Goal: Task Accomplishment & Management: Use online tool/utility

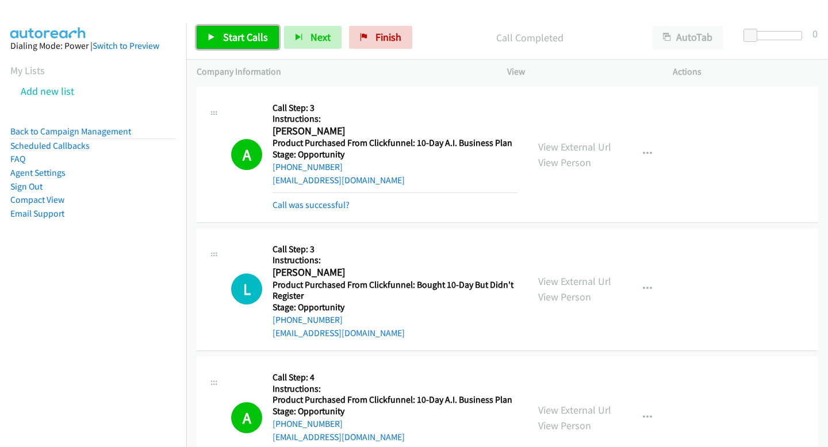
click at [224, 45] on link "Start Calls" at bounding box center [238, 37] width 82 height 23
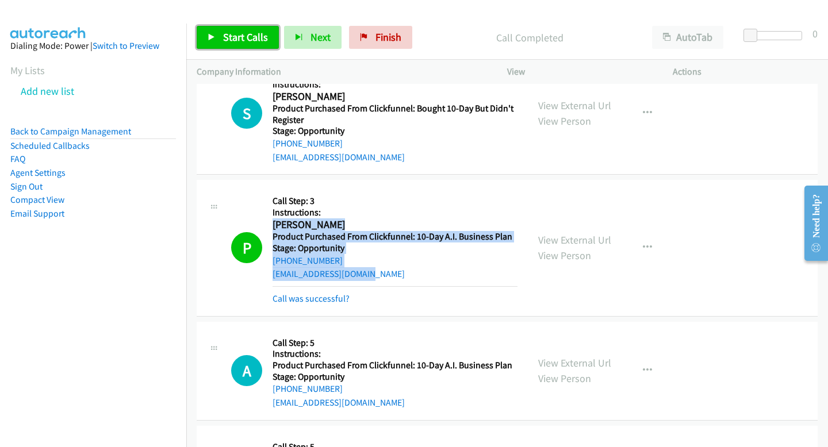
click at [251, 40] on span "Start Calls" at bounding box center [245, 36] width 45 height 13
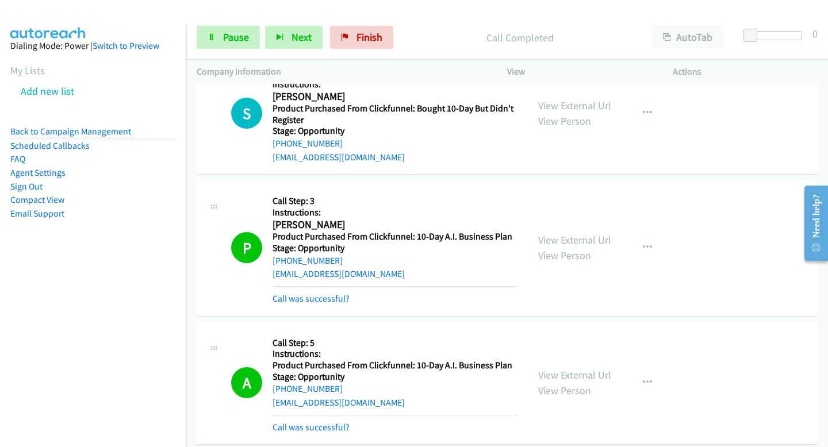
click at [289, 25] on div "Start Calls Pause Next Finish Call Completed AutoTab AutoTab 0" at bounding box center [507, 38] width 642 height 44
click at [309, 51] on div "Start Calls Pause Next Finish Call Completed AutoTab AutoTab 0" at bounding box center [507, 38] width 642 height 44
click at [293, 32] on span "Next" at bounding box center [302, 36] width 20 height 13
click at [290, 49] on div "Start Calls Pause Next Finish Call Completed AutoTab AutoTab 0" at bounding box center [507, 38] width 642 height 44
click at [300, 43] on span "Next" at bounding box center [302, 36] width 20 height 13
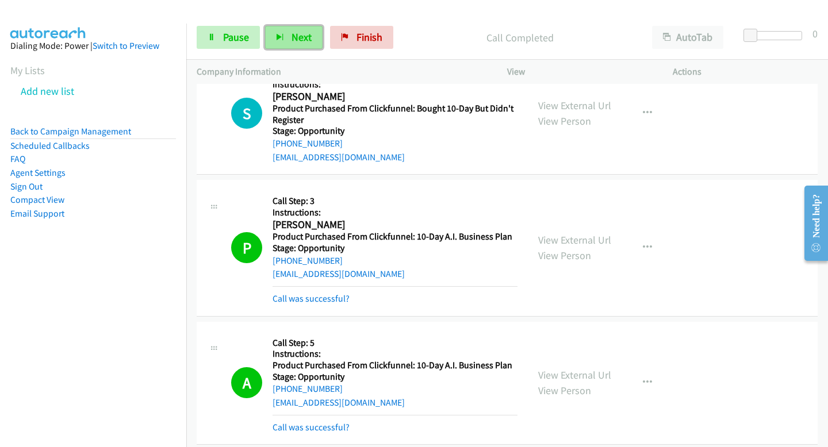
click at [267, 26] on button "Next" at bounding box center [294, 37] width 58 height 23
click at [276, 39] on icon "button" at bounding box center [280, 38] width 8 height 8
click at [307, 45] on button "Next" at bounding box center [294, 37] width 58 height 23
click at [285, 41] on button "Next" at bounding box center [294, 37] width 58 height 23
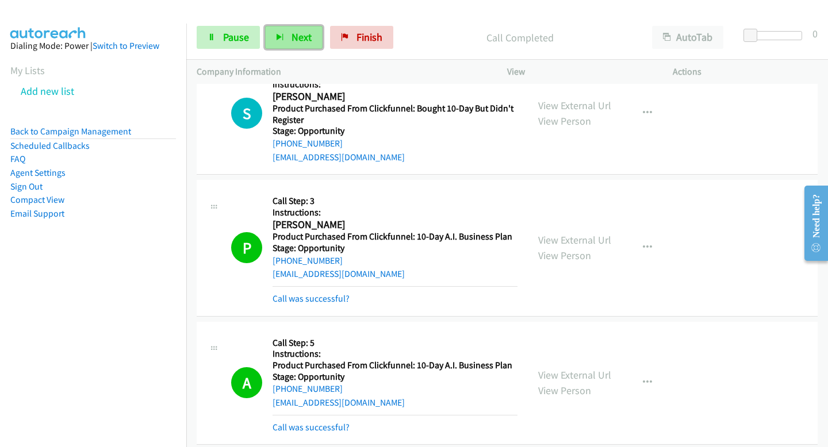
click at [266, 32] on button "Next" at bounding box center [294, 37] width 58 height 23
click at [311, 43] on button "Next" at bounding box center [294, 37] width 58 height 23
click at [321, 51] on div "Start Calls Pause Next Finish Call Completed AutoTab AutoTab 0" at bounding box center [507, 38] width 642 height 44
click at [300, 39] on span "Next" at bounding box center [302, 36] width 20 height 13
click at [282, 39] on icon "button" at bounding box center [280, 38] width 8 height 8
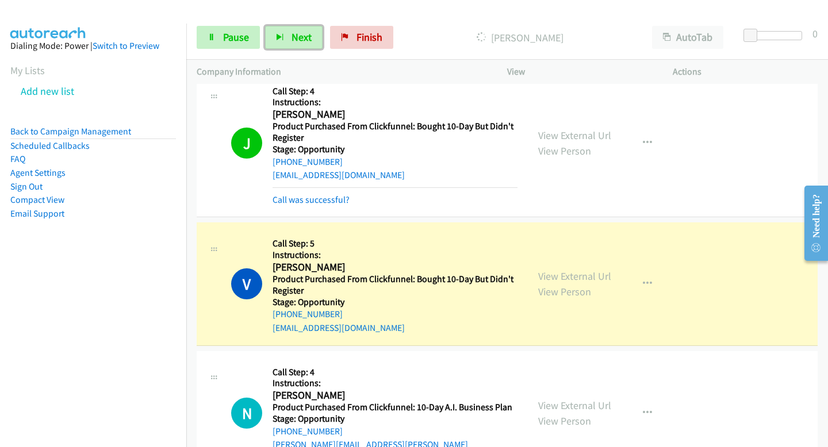
scroll to position [3871, 0]
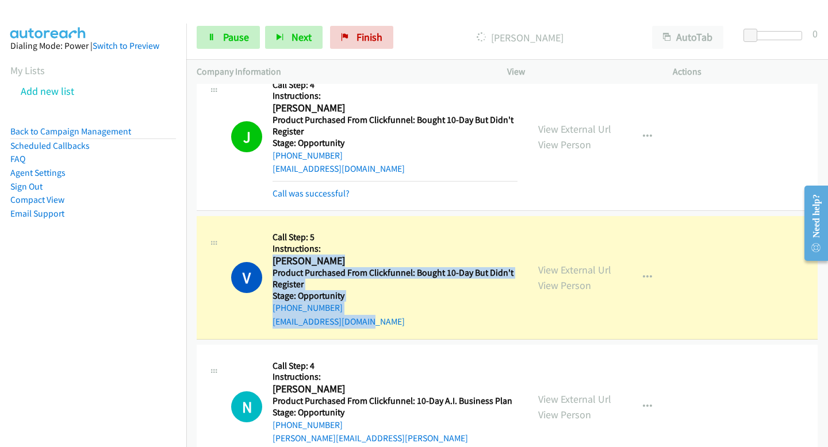
drag, startPoint x: 270, startPoint y: 246, endPoint x: 373, endPoint y: 313, distance: 122.2
click at [373, 313] on div "V Callback Scheduled Call Step: 5 Instructions: Vivian Williams America/Los_Ang…" at bounding box center [374, 278] width 286 height 102
copy div "Vivian Williams America/Los_Angeles Product Purchased From Clickfunnel: Bought …"
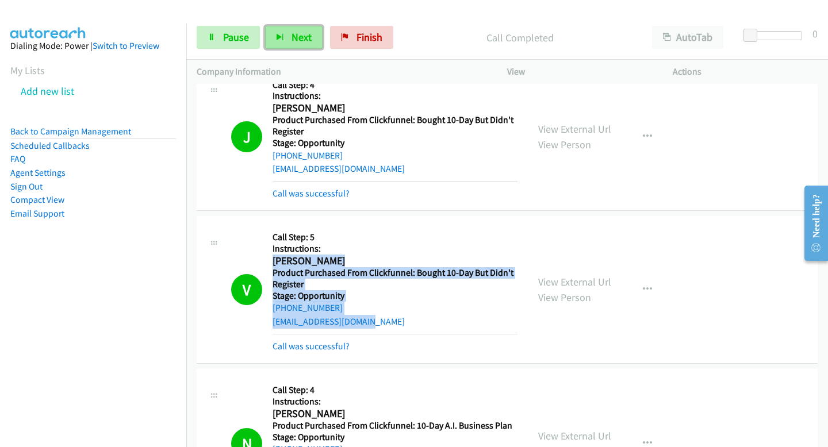
click at [277, 41] on icon "button" at bounding box center [280, 38] width 8 height 8
click at [304, 32] on span "Next" at bounding box center [302, 36] width 20 height 13
click at [300, 39] on span "Next" at bounding box center [302, 36] width 20 height 13
click at [317, 26] on button "Next" at bounding box center [294, 37] width 58 height 23
click at [292, 41] on span "Next" at bounding box center [302, 36] width 20 height 13
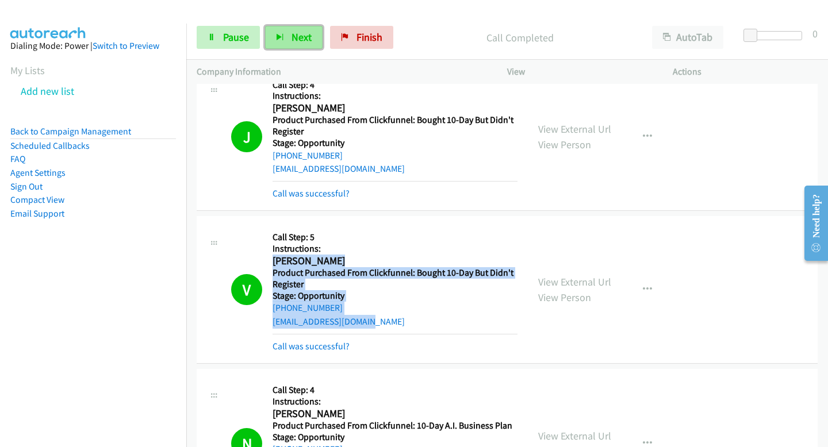
click at [299, 37] on span "Next" at bounding box center [302, 36] width 20 height 13
click at [279, 44] on button "Next" at bounding box center [294, 37] width 58 height 23
click at [277, 40] on icon "button" at bounding box center [280, 38] width 8 height 8
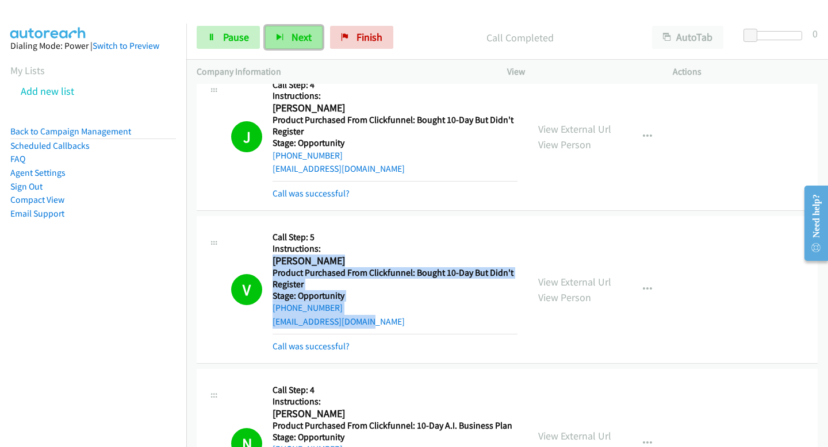
click at [277, 40] on icon "button" at bounding box center [280, 38] width 8 height 8
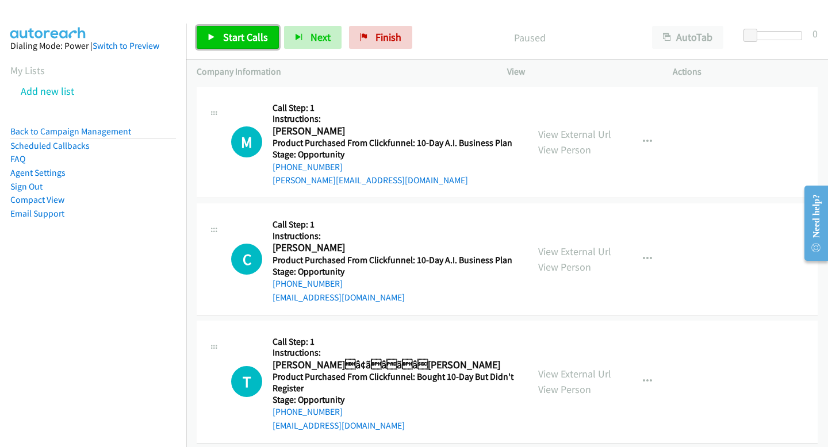
click at [233, 33] on span "Start Calls" at bounding box center [245, 36] width 45 height 13
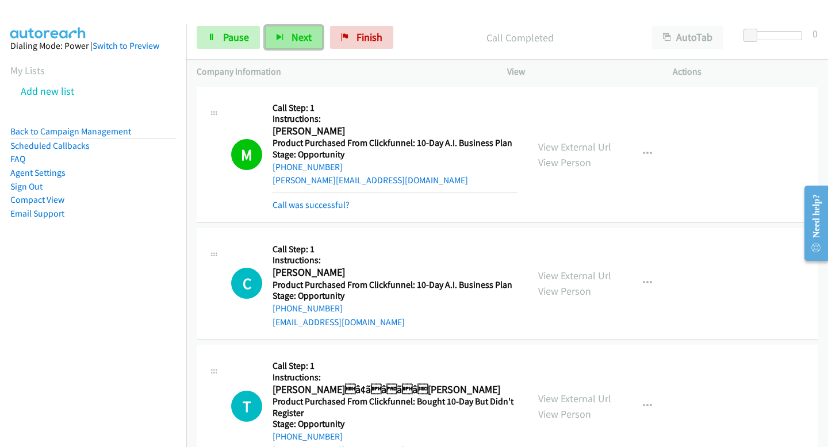
click at [293, 42] on span "Next" at bounding box center [302, 36] width 20 height 13
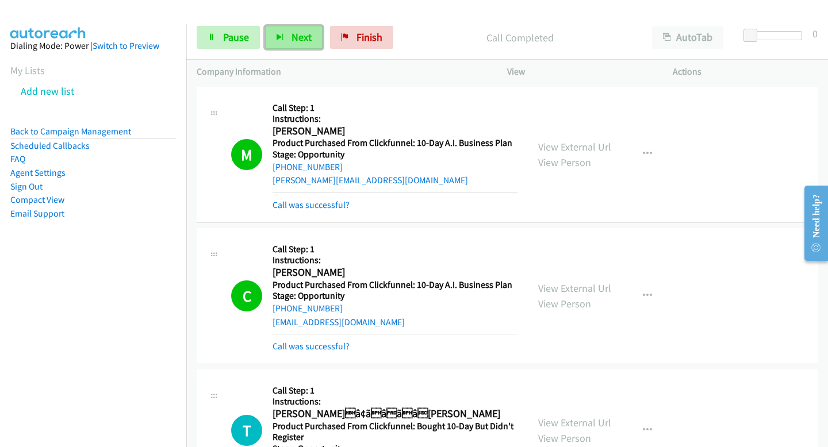
click at [300, 45] on button "Next" at bounding box center [294, 37] width 58 height 23
click at [286, 45] on button "Next" at bounding box center [294, 37] width 58 height 23
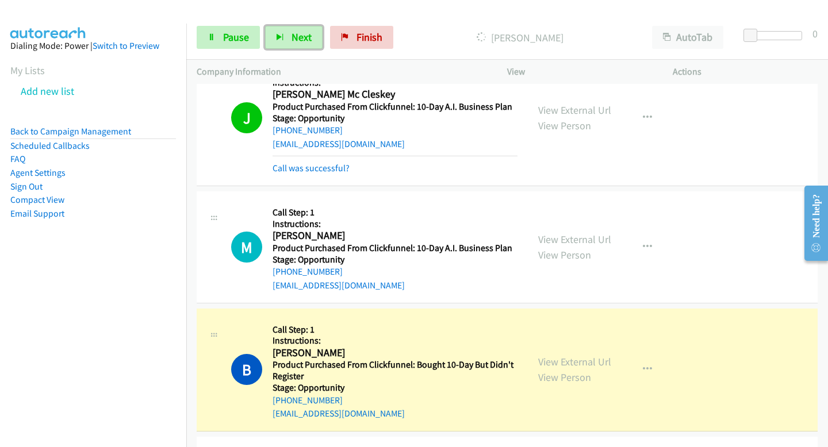
scroll to position [551, 0]
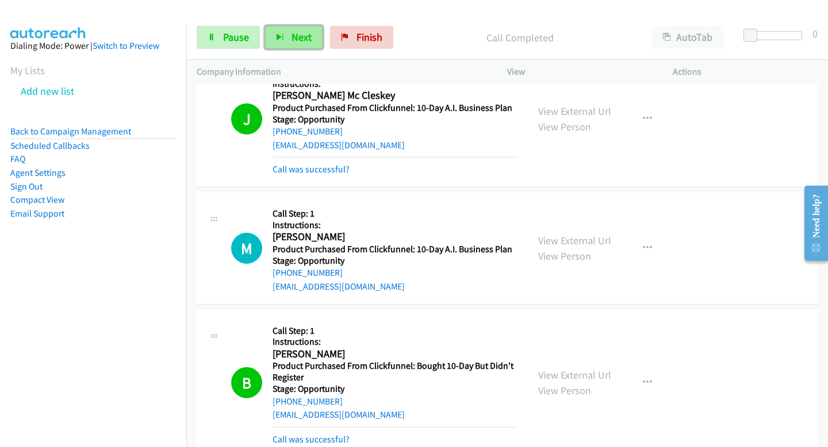
click at [303, 37] on span "Next" at bounding box center [302, 36] width 20 height 13
click at [288, 27] on button "Next" at bounding box center [294, 37] width 58 height 23
click at [295, 30] on button "Next" at bounding box center [294, 37] width 58 height 23
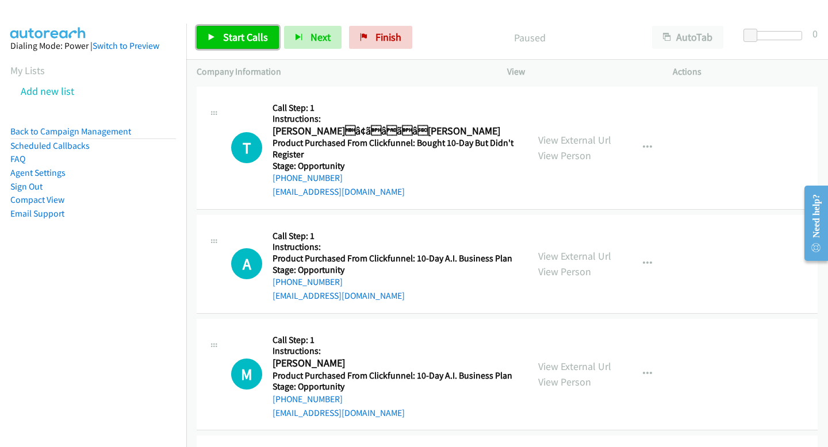
click at [256, 37] on span "Start Calls" at bounding box center [245, 36] width 45 height 13
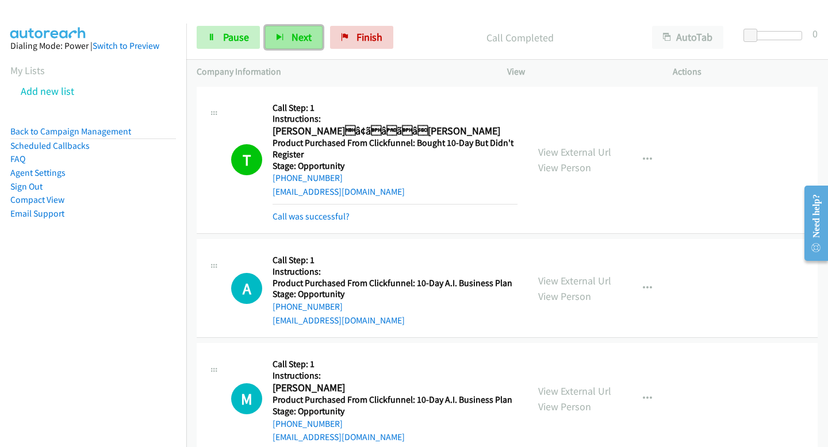
click at [312, 48] on button "Next" at bounding box center [294, 37] width 58 height 23
click at [299, 42] on span "Next" at bounding box center [302, 36] width 20 height 13
click at [308, 47] on button "Next" at bounding box center [294, 37] width 58 height 23
click at [293, 37] on span "Next" at bounding box center [302, 36] width 20 height 13
click at [304, 37] on span "Next" at bounding box center [302, 36] width 20 height 13
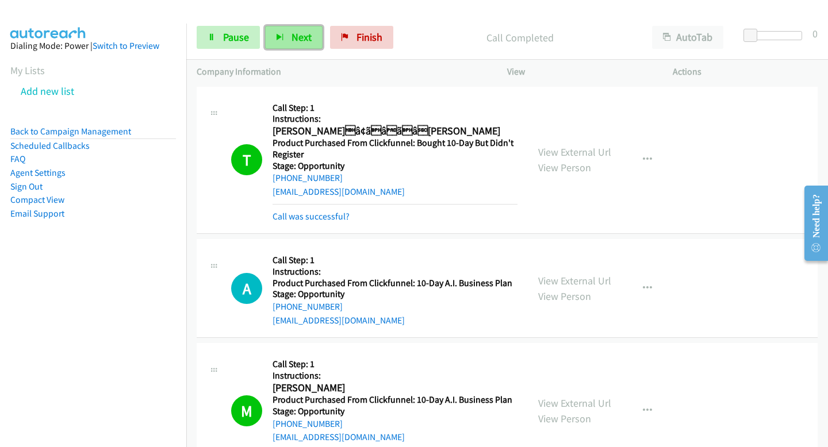
click at [267, 37] on button "Next" at bounding box center [294, 37] width 58 height 23
click at [289, 36] on button "Next" at bounding box center [294, 37] width 58 height 23
click at [300, 30] on button "Next" at bounding box center [294, 37] width 58 height 23
click at [317, 49] on div "Start Calls Pause Next Finish Call Completed AutoTab AutoTab 0" at bounding box center [507, 38] width 642 height 44
click at [306, 36] on span "Next" at bounding box center [302, 36] width 20 height 13
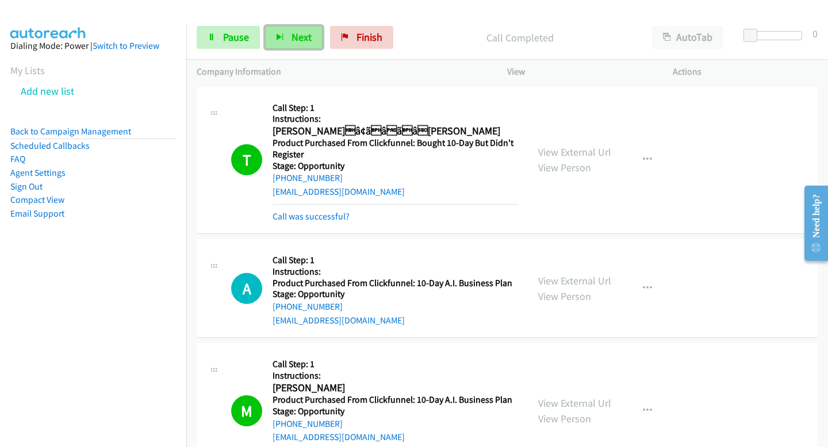
click at [292, 31] on span "Next" at bounding box center [302, 36] width 20 height 13
click at [277, 50] on div "Start Calls Pause Next Finish Call Completed AutoTab AutoTab 0" at bounding box center [507, 38] width 642 height 44
click at [279, 36] on icon "button" at bounding box center [280, 38] width 8 height 8
click at [275, 47] on button "Next" at bounding box center [294, 37] width 58 height 23
click at [284, 62] on div "Company Information" at bounding box center [341, 72] width 311 height 24
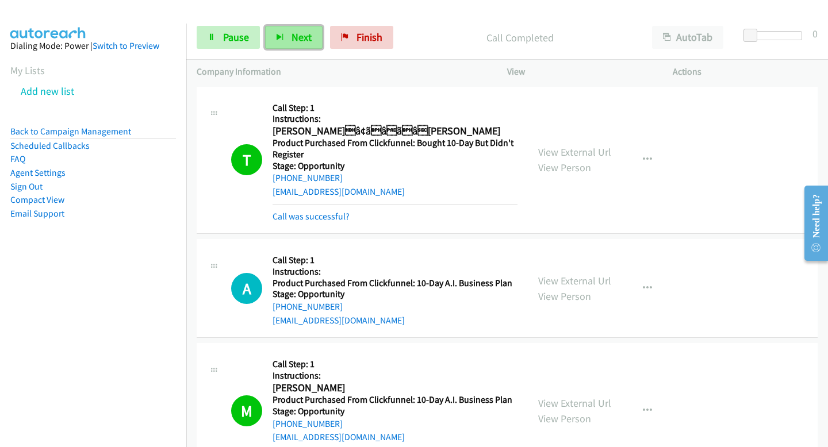
click at [278, 38] on icon "button" at bounding box center [280, 38] width 8 height 8
click at [308, 36] on span "Next" at bounding box center [302, 36] width 20 height 13
click at [271, 36] on button "Next" at bounding box center [294, 37] width 58 height 23
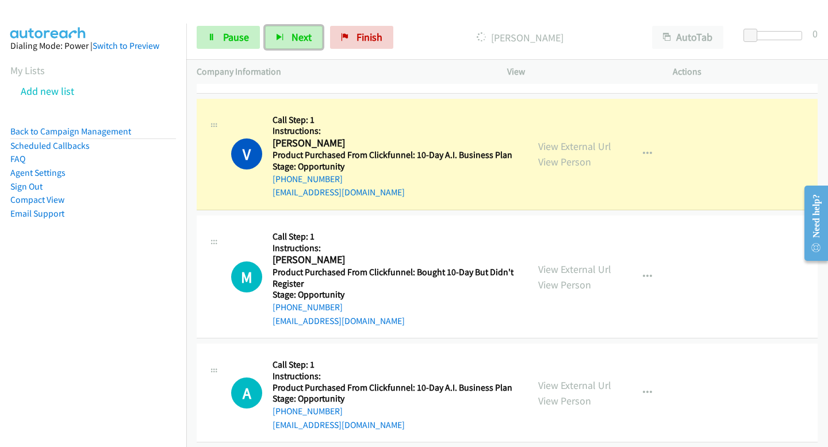
scroll to position [3934, 0]
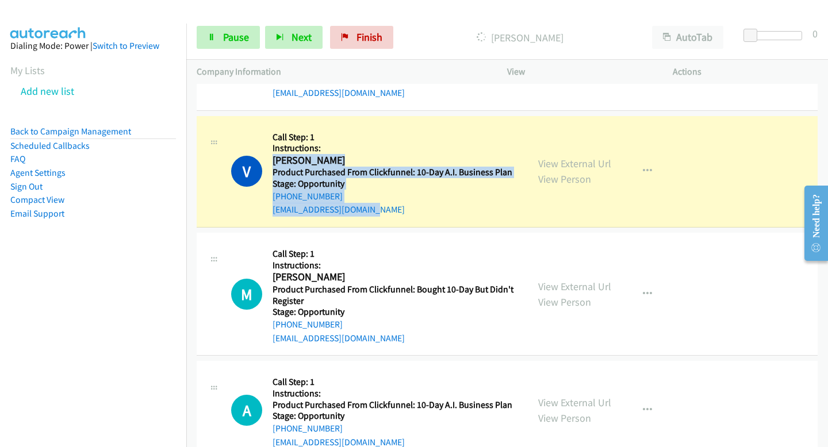
drag, startPoint x: 274, startPoint y: 162, endPoint x: 380, endPoint y: 218, distance: 120.1
click at [380, 218] on div "V Callback Scheduled Call Step: 1 Instructions: Vincent Manley America/New_York…" at bounding box center [507, 172] width 621 height 112
copy div "Vincent Manley America/New_York Product Purchased From Clickfunnel: 10-Day A.I.…"
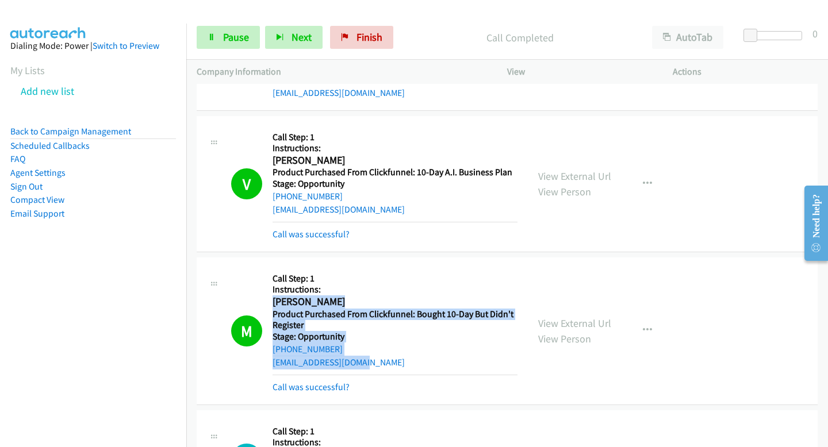
drag, startPoint x: 274, startPoint y: 304, endPoint x: 380, endPoint y: 368, distance: 124.1
click at [380, 368] on div "Callback Scheduled Call Step: 1 Instructions: Michael Green America/Chicago Pro…" at bounding box center [395, 331] width 245 height 127
copy div "Michael Green America/Chicago Product Purchased From Clickfunnel: Bought 10-Day…"
click at [284, 35] on button "Next" at bounding box center [294, 37] width 58 height 23
click at [301, 30] on button "Next" at bounding box center [294, 37] width 58 height 23
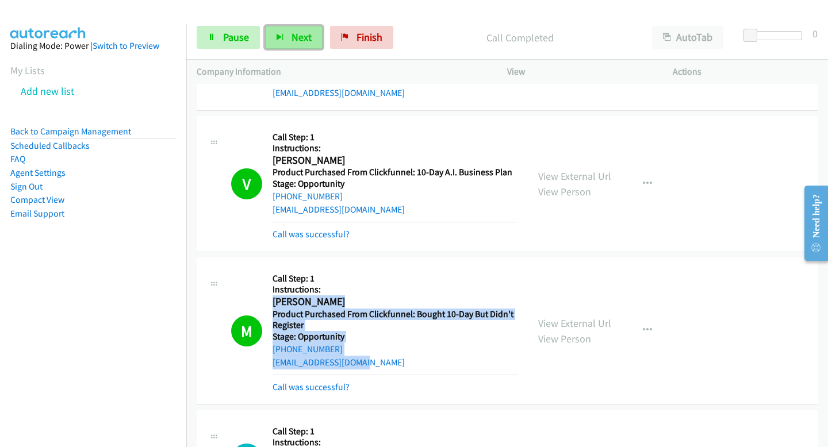
click at [302, 44] on button "Next" at bounding box center [294, 37] width 58 height 23
click at [304, 43] on span "Next" at bounding box center [302, 36] width 20 height 13
click at [296, 43] on span "Next" at bounding box center [302, 36] width 20 height 13
click at [289, 33] on button "Next" at bounding box center [294, 37] width 58 height 23
click at [300, 28] on button "Next" at bounding box center [294, 37] width 58 height 23
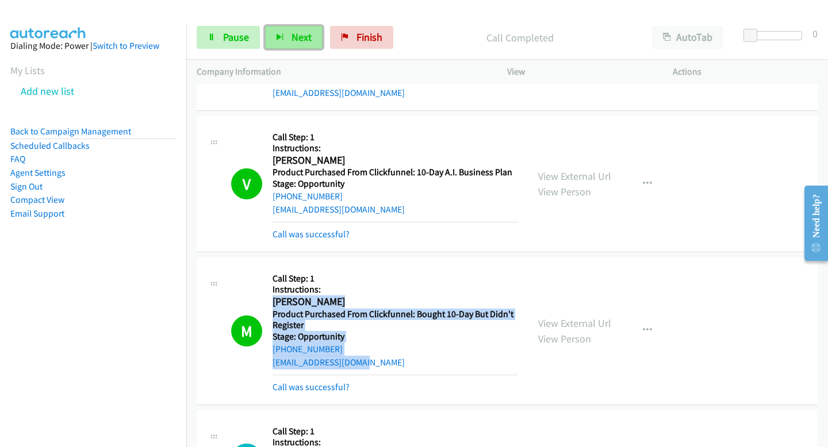
click at [282, 38] on icon "button" at bounding box center [280, 38] width 8 height 8
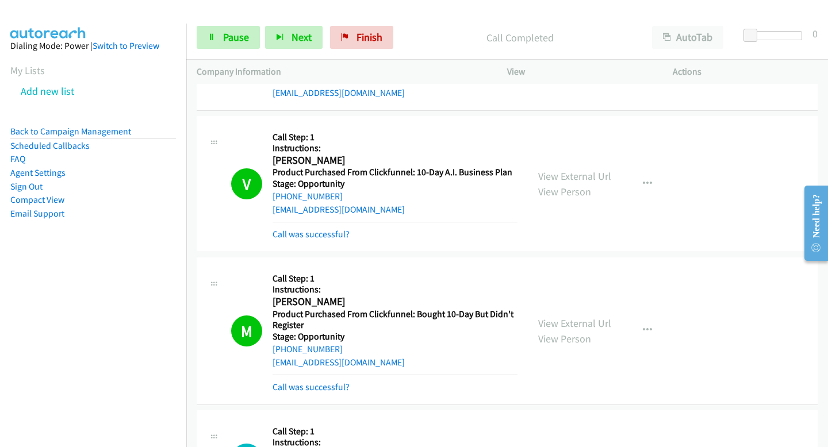
click at [289, 25] on div "Start Calls Pause Next Finish Call Completed AutoTab AutoTab 0" at bounding box center [507, 38] width 642 height 44
click at [303, 43] on span "Next" at bounding box center [302, 36] width 20 height 13
click at [296, 32] on span "Next" at bounding box center [302, 36] width 20 height 13
click at [316, 49] on div "Start Calls Pause Next Finish Call Completed AutoTab AutoTab 0" at bounding box center [507, 38] width 642 height 44
click at [297, 37] on span "Next" at bounding box center [302, 36] width 20 height 13
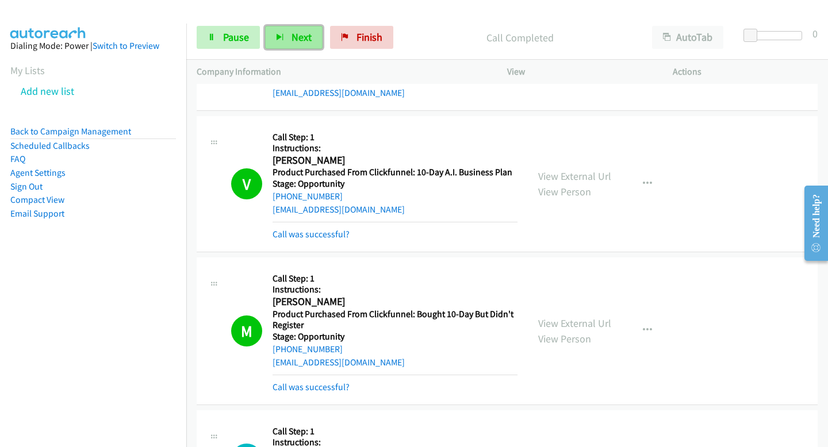
click at [313, 41] on button "Next" at bounding box center [294, 37] width 58 height 23
click at [302, 35] on span "Next" at bounding box center [302, 36] width 20 height 13
click at [280, 43] on button "Next" at bounding box center [294, 37] width 58 height 23
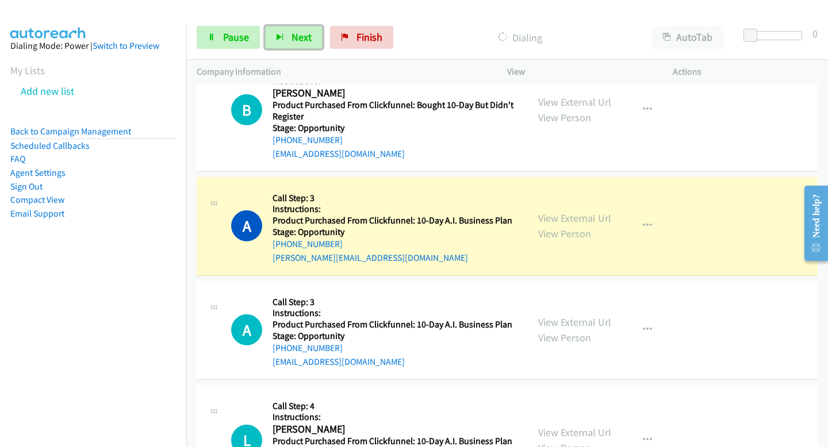
scroll to position [7576, 0]
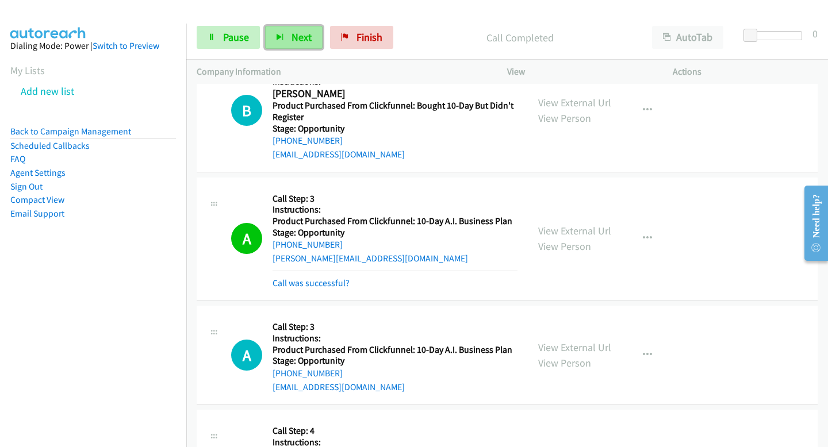
click at [277, 44] on button "Next" at bounding box center [294, 37] width 58 height 23
click at [309, 44] on button "Next" at bounding box center [294, 37] width 58 height 23
click at [287, 37] on button "Next" at bounding box center [294, 37] width 58 height 23
click at [318, 41] on button "Next" at bounding box center [294, 37] width 58 height 23
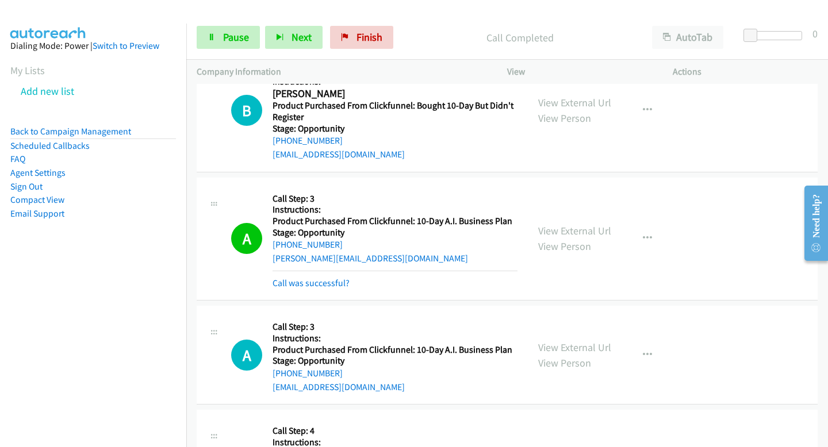
click at [297, 52] on div "Start Calls Pause Next Finish Call Completed AutoTab AutoTab 0" at bounding box center [507, 38] width 642 height 44
click at [290, 44] on button "Next" at bounding box center [294, 37] width 58 height 23
click at [292, 28] on button "Next" at bounding box center [294, 37] width 58 height 23
click at [301, 40] on span "Next" at bounding box center [302, 36] width 20 height 13
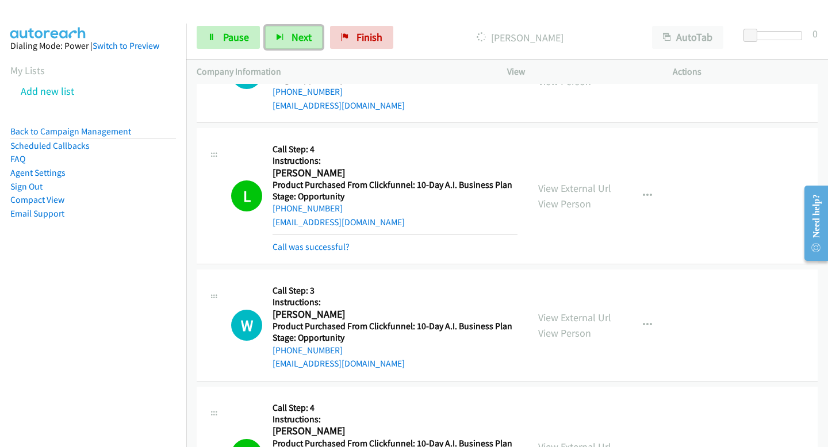
scroll to position [7867, 0]
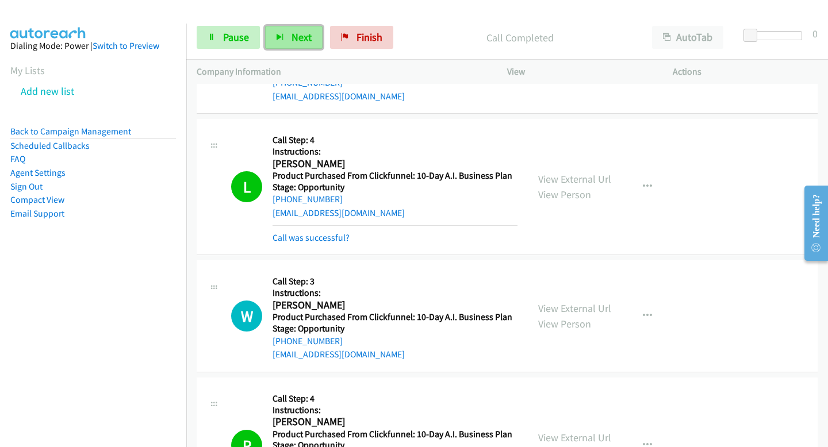
click at [312, 35] on button "Next" at bounding box center [294, 37] width 58 height 23
click at [298, 25] on div "Start Calls Pause Next Finish Call Completed AutoTab AutoTab 0" at bounding box center [507, 38] width 642 height 44
click at [297, 33] on span "Next" at bounding box center [302, 36] width 20 height 13
click at [280, 34] on icon "button" at bounding box center [280, 38] width 8 height 8
click at [302, 43] on span "Next" at bounding box center [302, 36] width 20 height 13
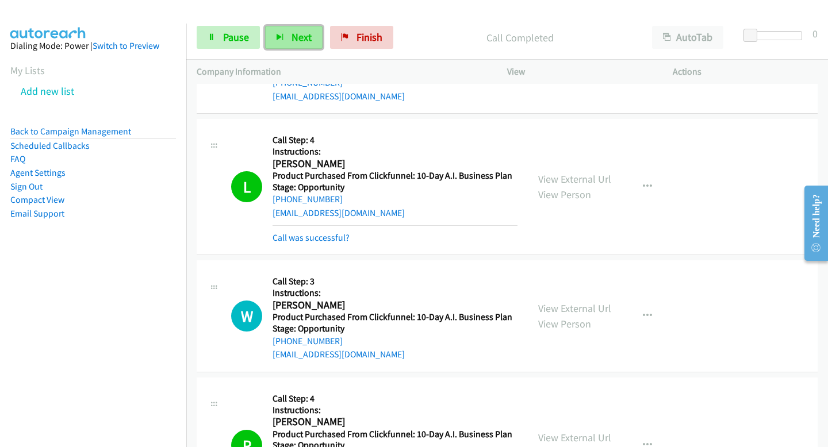
click at [312, 45] on button "Next" at bounding box center [294, 37] width 58 height 23
click at [300, 33] on span "Next" at bounding box center [302, 36] width 20 height 13
click at [304, 44] on button "Next" at bounding box center [294, 37] width 58 height 23
click at [276, 41] on icon "button" at bounding box center [280, 38] width 8 height 8
click at [289, 40] on button "Next" at bounding box center [294, 37] width 58 height 23
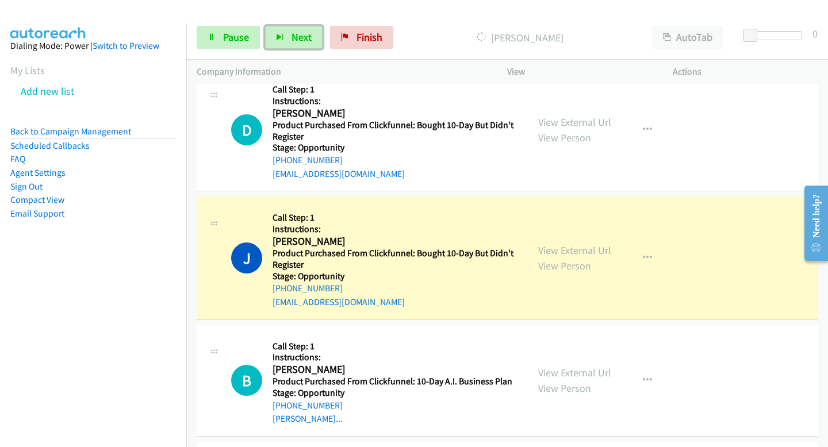
scroll to position [11866, 0]
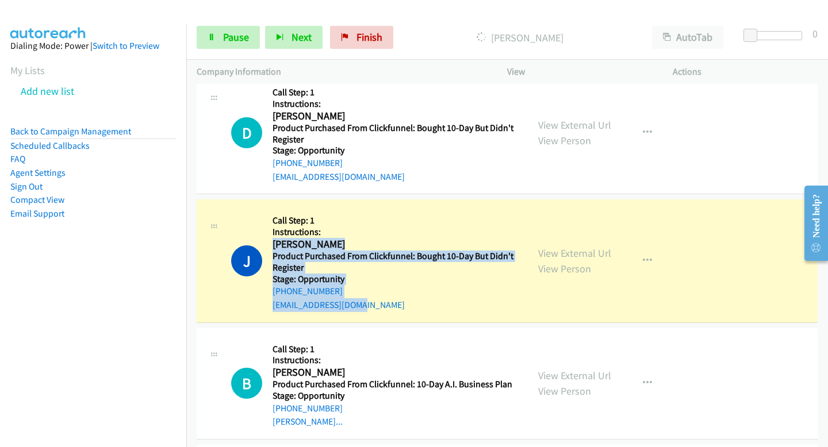
drag, startPoint x: 273, startPoint y: 230, endPoint x: 386, endPoint y: 305, distance: 135.3
click at [386, 305] on div "J Callback Scheduled Call Step: 1 Instructions: Jesus Reyes America/Halifax Pro…" at bounding box center [507, 261] width 621 height 123
copy div "Jesus Reyes America/Halifax Product Purchased From Clickfunnel: Bought 10-Day B…"
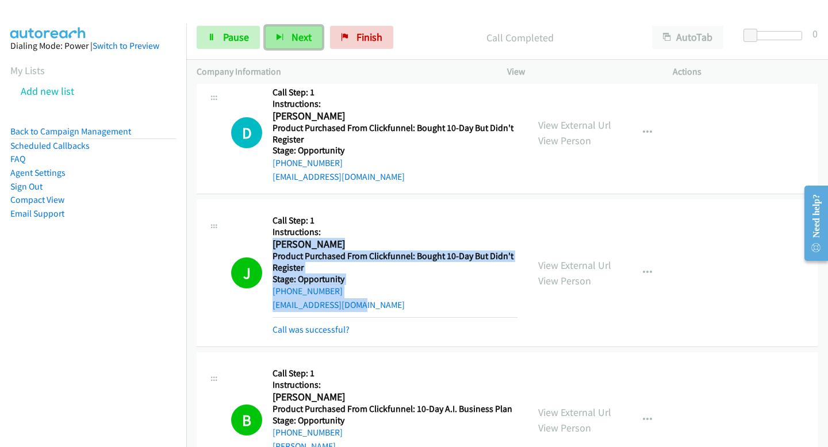
click at [301, 47] on button "Next" at bounding box center [294, 37] width 58 height 23
click at [278, 19] on div "Start Calls Pause Next Finish Call Completed AutoTab AutoTab 0" at bounding box center [507, 38] width 642 height 44
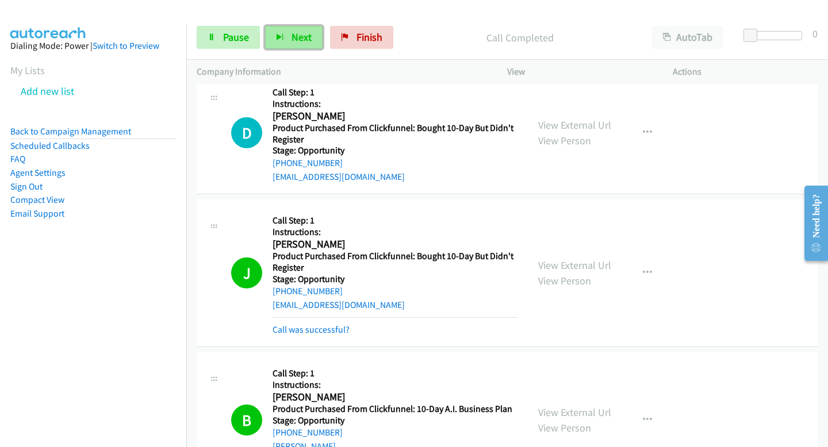
click at [286, 32] on button "Next" at bounding box center [294, 37] width 58 height 23
click at [286, 31] on button "Next" at bounding box center [294, 37] width 58 height 23
click at [446, 122] on h5 "Product Purchased From Clickfunnel: Bought 10-Day But Didn't Register" at bounding box center [395, 133] width 245 height 22
click at [298, 25] on div "Start Calls Pause Next Finish Call Completed AutoTab AutoTab 0" at bounding box center [507, 38] width 642 height 44
click at [299, 35] on span "Next" at bounding box center [302, 36] width 20 height 13
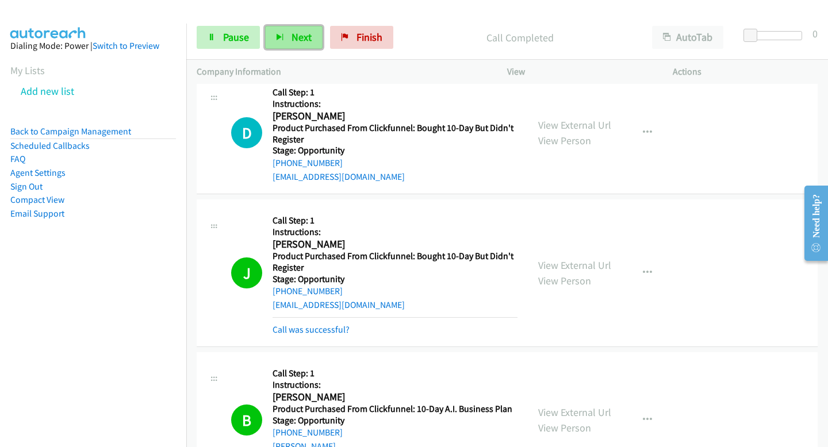
click at [298, 36] on span "Next" at bounding box center [302, 36] width 20 height 13
click at [297, 58] on div "Start Calls Pause Next Finish Call Completed AutoTab AutoTab 0" at bounding box center [507, 38] width 642 height 44
click at [297, 42] on span "Next" at bounding box center [302, 36] width 20 height 13
click at [309, 34] on span "Next" at bounding box center [302, 36] width 20 height 13
click at [281, 33] on button "Next" at bounding box center [294, 37] width 58 height 23
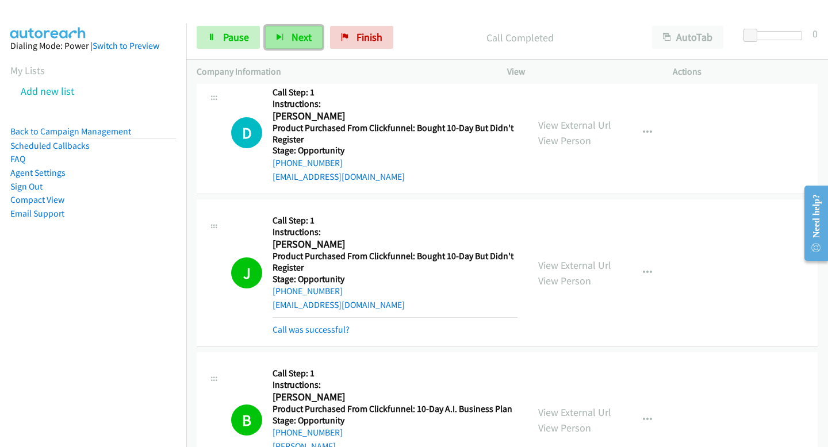
click at [295, 39] on span "Next" at bounding box center [302, 36] width 20 height 13
click at [298, 43] on span "Next" at bounding box center [302, 36] width 20 height 13
click at [312, 38] on button "Next" at bounding box center [294, 37] width 58 height 23
click at [298, 54] on div "Start Calls Pause Next Finish Call Completed AutoTab AutoTab 0" at bounding box center [507, 38] width 642 height 44
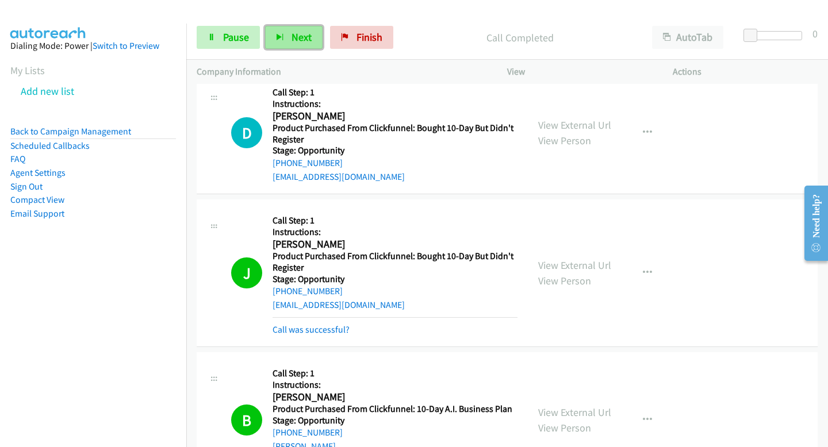
click at [301, 47] on button "Next" at bounding box center [294, 37] width 58 height 23
click at [308, 32] on span "Next" at bounding box center [302, 36] width 20 height 13
click at [315, 40] on button "Next" at bounding box center [294, 37] width 58 height 23
click at [306, 29] on button "Next" at bounding box center [294, 37] width 58 height 23
click at [285, 43] on button "Next" at bounding box center [294, 37] width 58 height 23
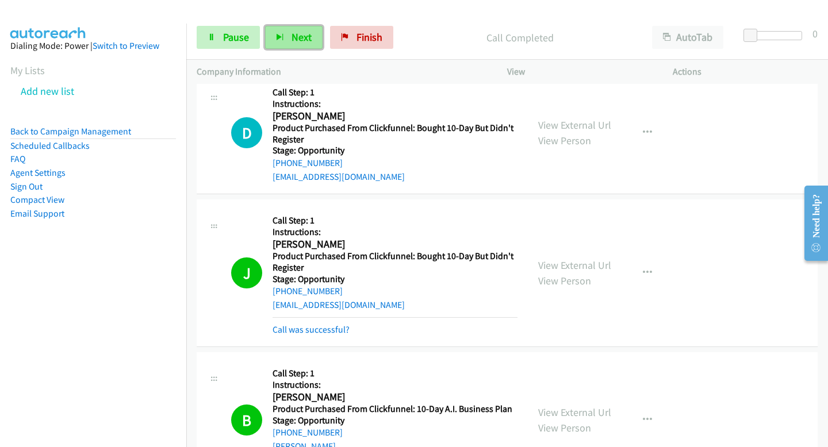
click at [298, 39] on span "Next" at bounding box center [302, 36] width 20 height 13
click at [286, 48] on button "Next" at bounding box center [294, 37] width 58 height 23
click at [296, 36] on span "Next" at bounding box center [302, 36] width 20 height 13
click at [293, 30] on span "Next" at bounding box center [302, 36] width 20 height 13
click at [296, 35] on span "Next" at bounding box center [302, 36] width 20 height 13
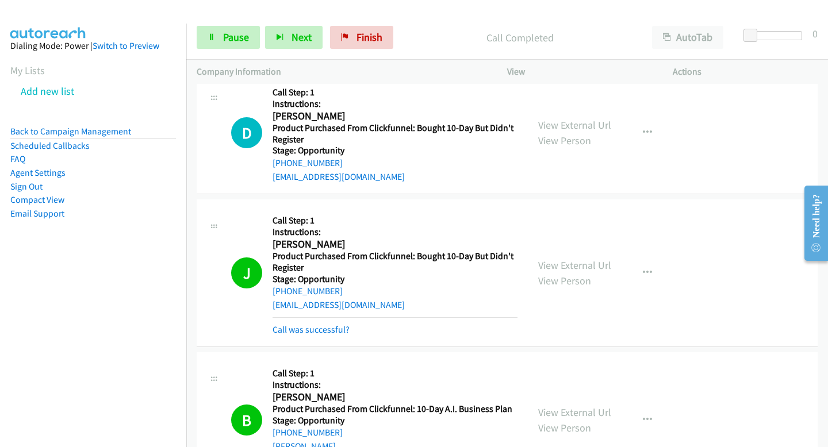
click at [303, 49] on div "Start Calls Pause Next Finish Call Completed AutoTab AutoTab 0" at bounding box center [507, 38] width 642 height 44
click at [294, 35] on span "Next" at bounding box center [302, 36] width 20 height 13
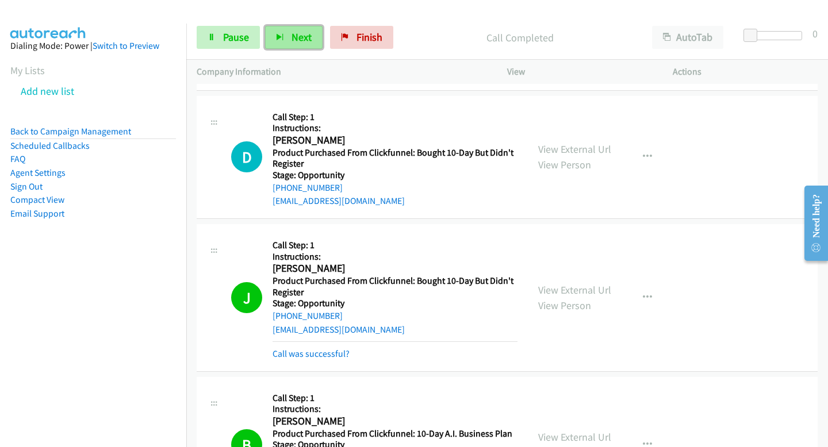
scroll to position [11890, 0]
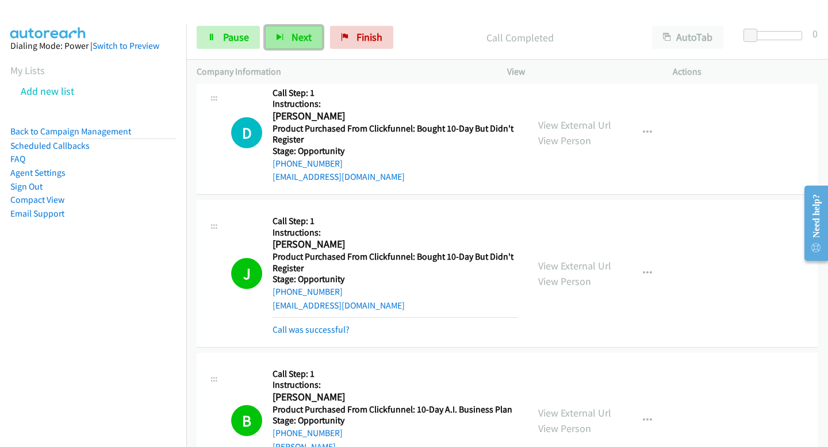
click at [292, 43] on span "Next" at bounding box center [302, 36] width 20 height 13
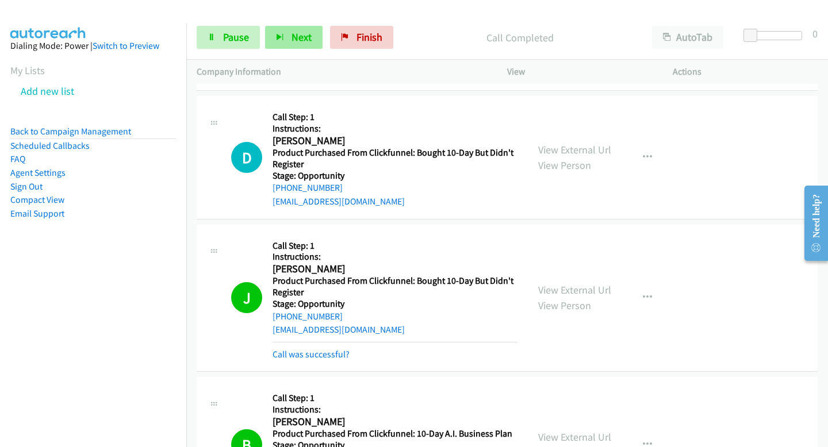
scroll to position [11915, 0]
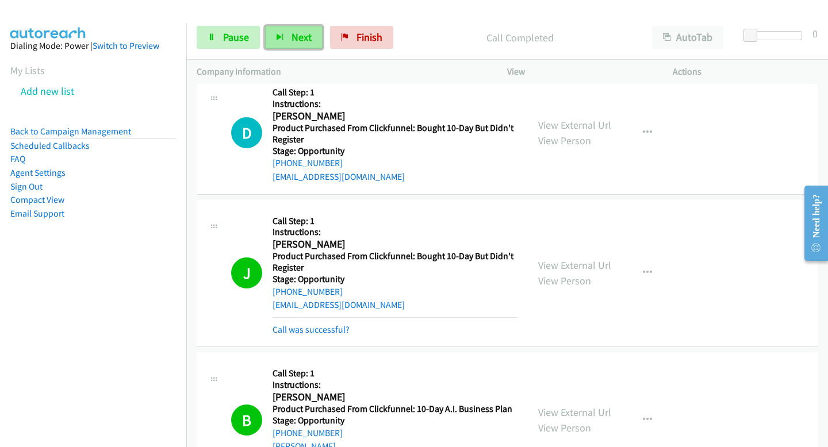
click at [288, 33] on button "Next" at bounding box center [294, 37] width 58 height 23
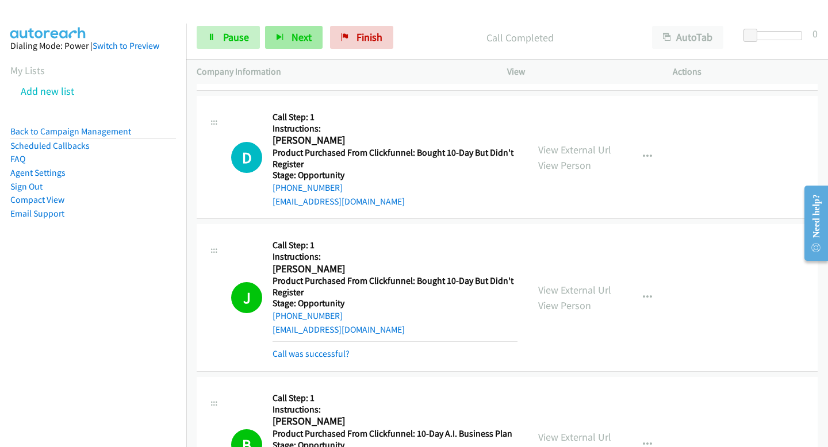
scroll to position [11939, 0]
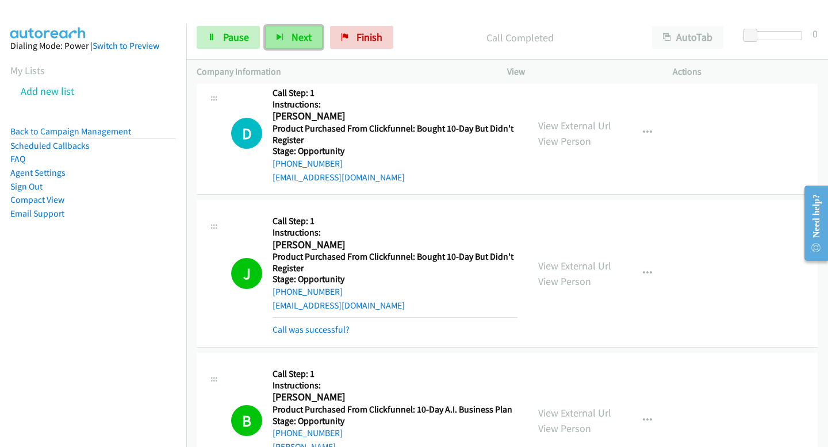
click at [302, 31] on span "Next" at bounding box center [302, 36] width 20 height 13
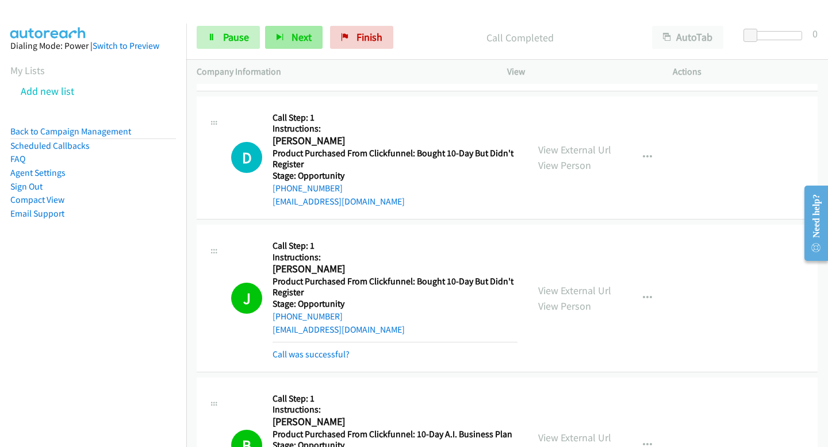
scroll to position [11964, 0]
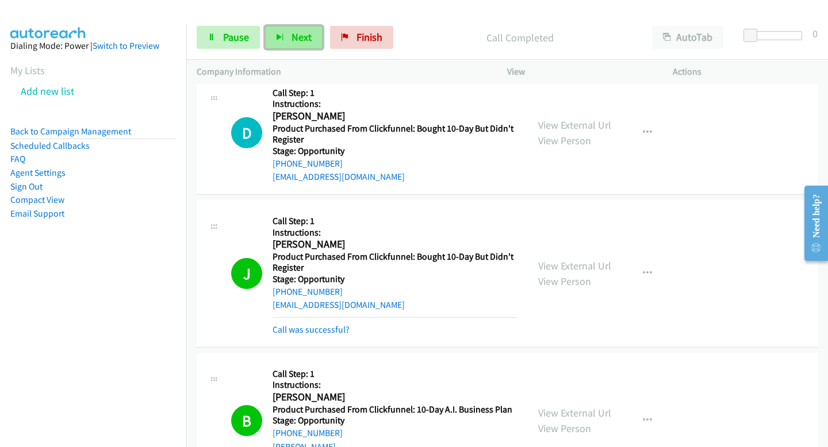
click at [302, 34] on span "Next" at bounding box center [302, 36] width 20 height 13
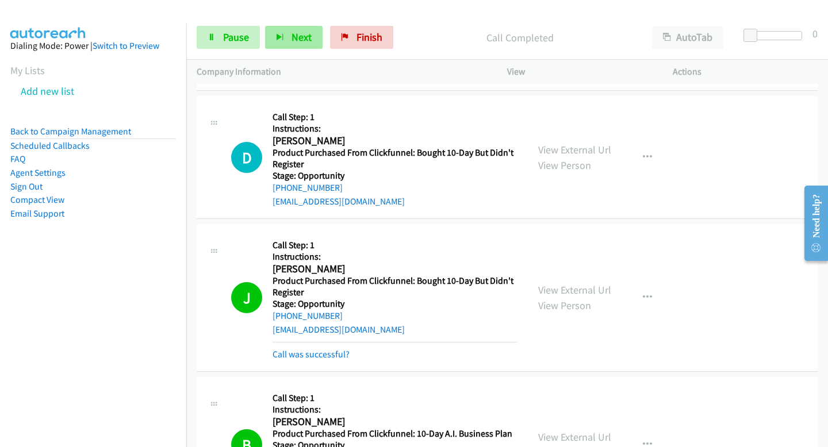
scroll to position [11989, 0]
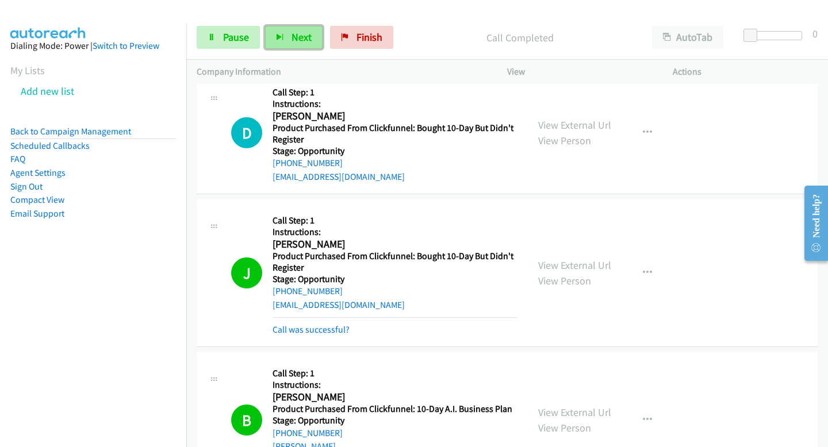
click at [301, 38] on span "Next" at bounding box center [302, 36] width 20 height 13
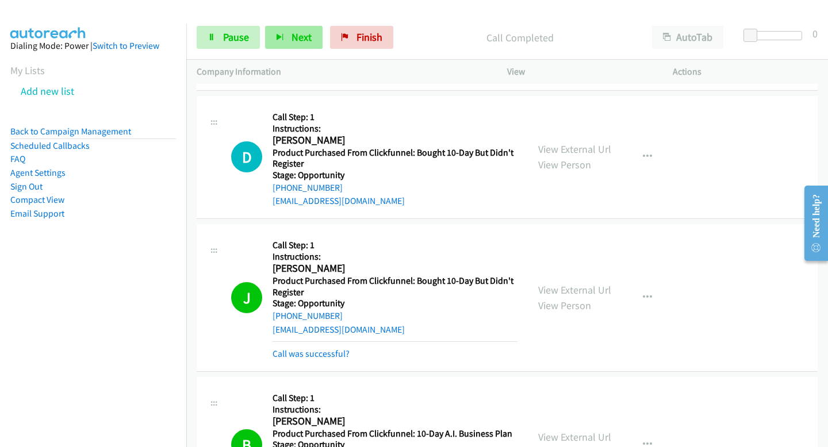
scroll to position [12013, 0]
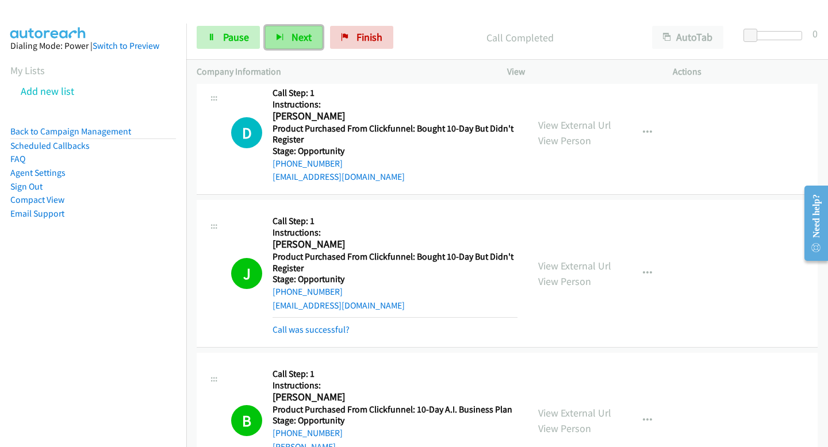
click at [305, 36] on span "Next" at bounding box center [302, 36] width 20 height 13
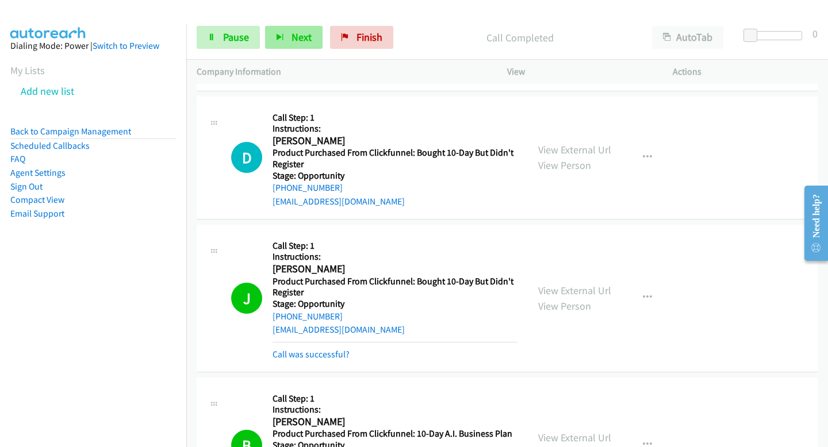
scroll to position [12037, 0]
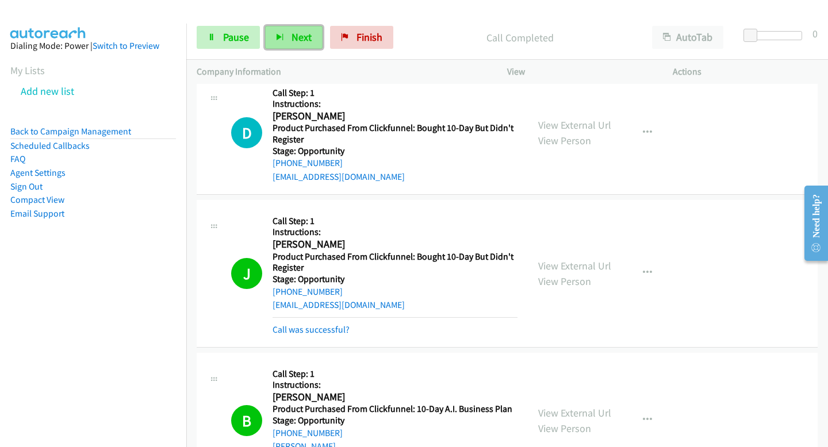
click at [275, 47] on button "Next" at bounding box center [294, 37] width 58 height 23
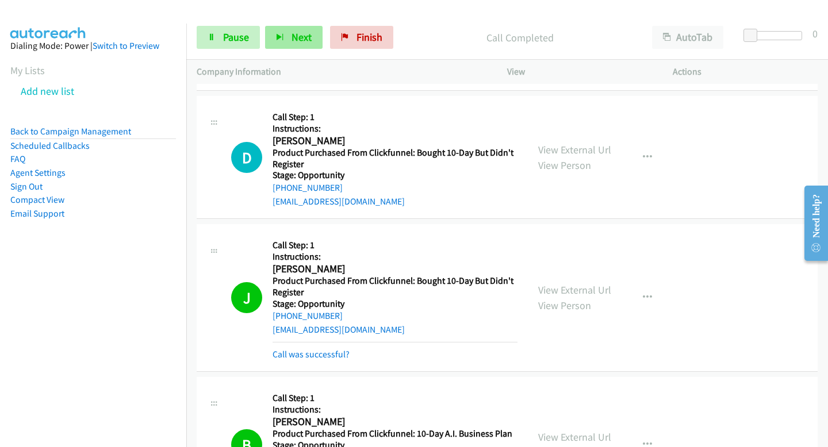
scroll to position [12062, 0]
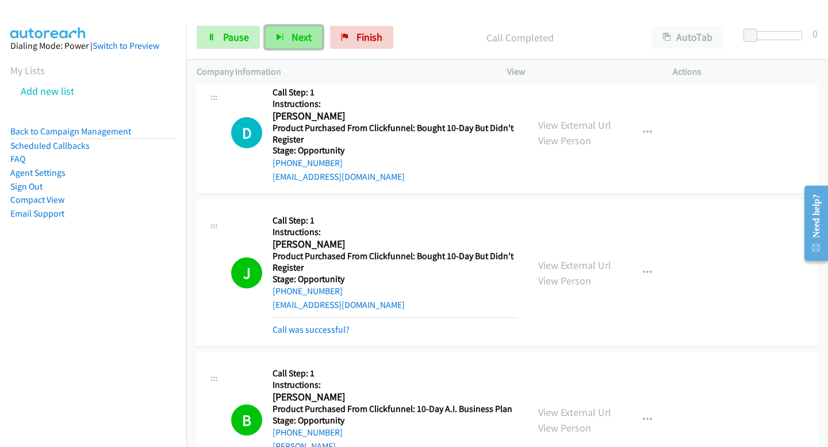
click at [305, 43] on span "Next" at bounding box center [302, 36] width 20 height 13
click at [312, 38] on button "Next" at bounding box center [294, 37] width 58 height 23
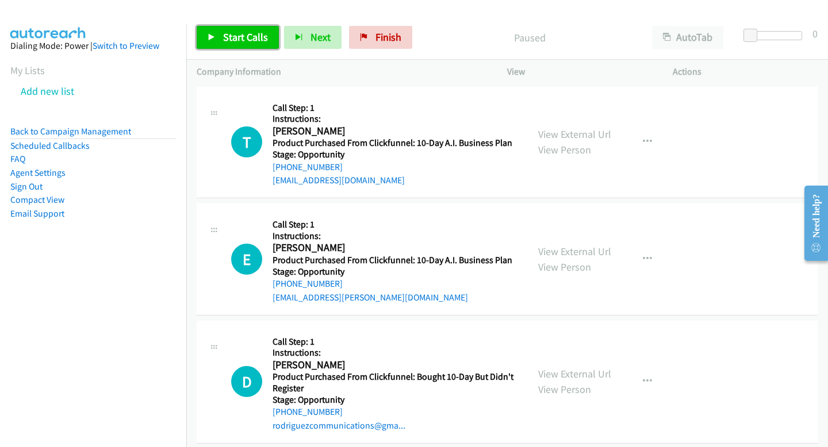
click at [214, 31] on link "Start Calls" at bounding box center [238, 37] width 82 height 23
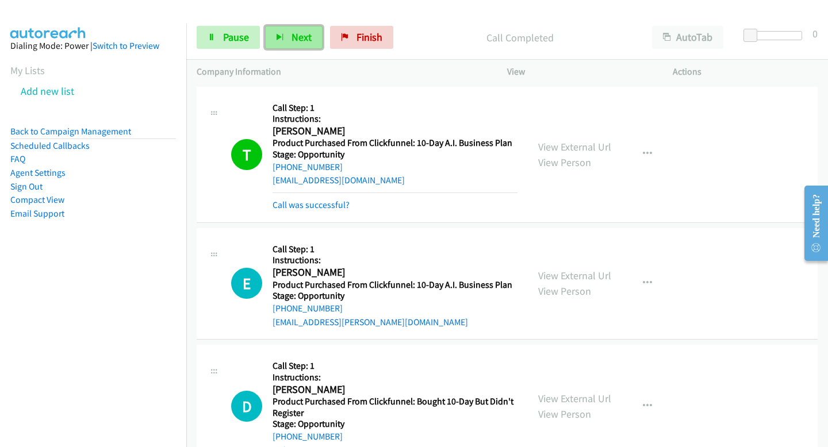
click at [288, 36] on button "Next" at bounding box center [294, 37] width 58 height 23
click at [293, 31] on span "Next" at bounding box center [302, 36] width 20 height 13
click at [292, 35] on span "Next" at bounding box center [302, 36] width 20 height 13
click at [309, 33] on span "Next" at bounding box center [302, 36] width 20 height 13
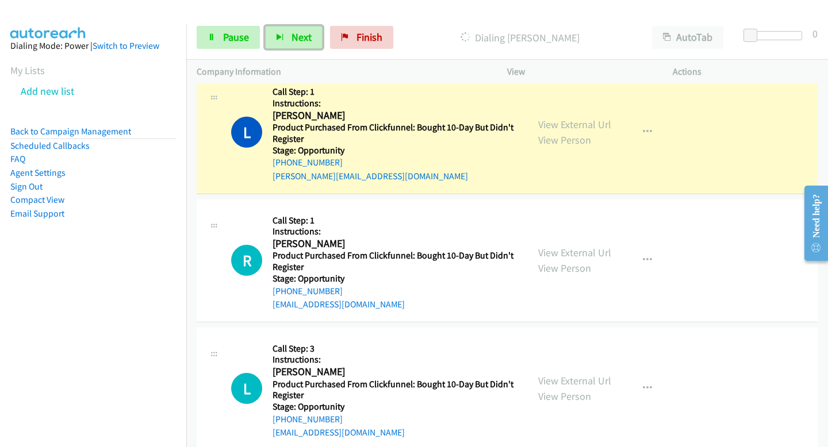
scroll to position [1048, 0]
